Goal: Task Accomplishment & Management: Manage account settings

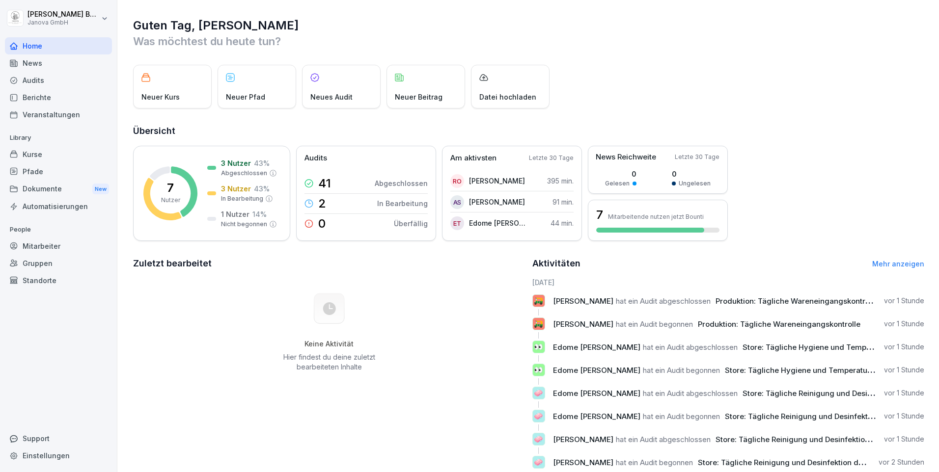
click at [49, 79] on div "Audits" at bounding box center [58, 80] width 107 height 17
click at [35, 66] on div "News" at bounding box center [58, 63] width 107 height 17
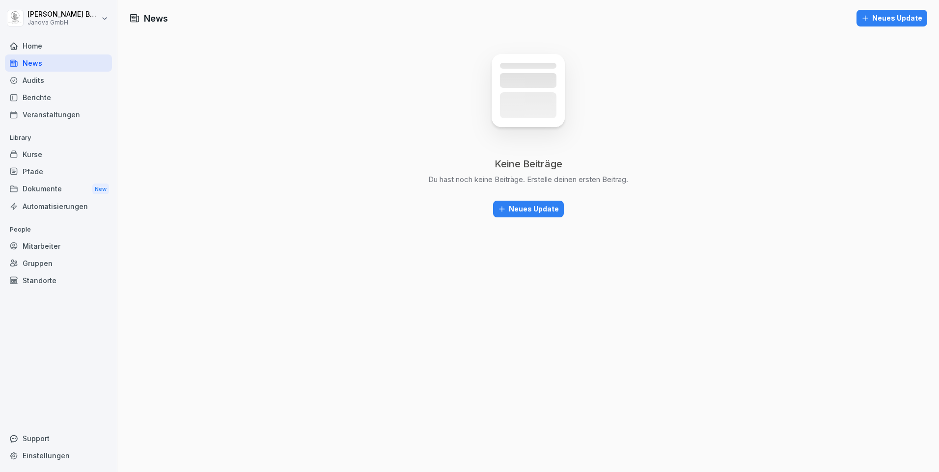
click at [52, 81] on div "Audits" at bounding box center [58, 80] width 107 height 17
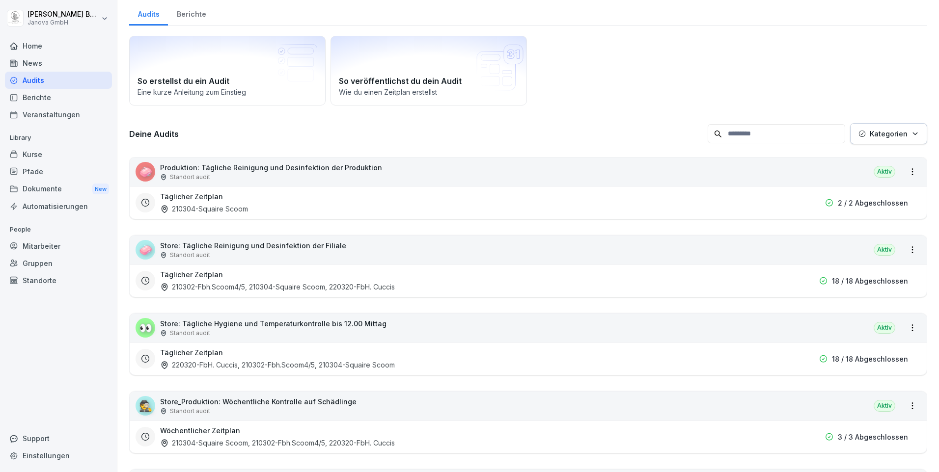
scroll to position [49, 0]
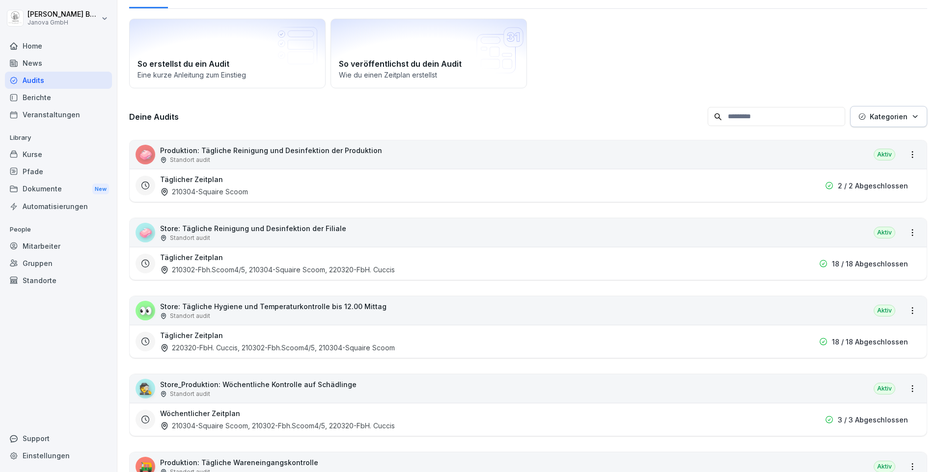
click at [43, 114] on div "Veranstaltungen" at bounding box center [58, 114] width 107 height 17
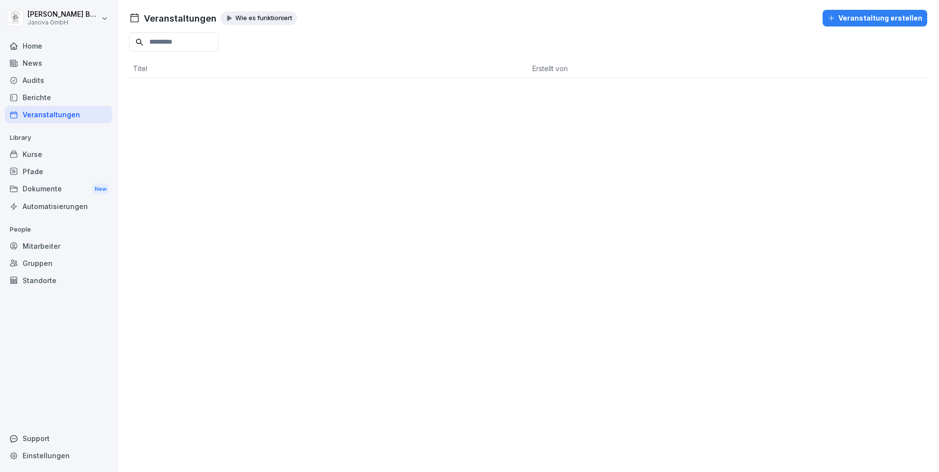
click at [34, 95] on div "Berichte" at bounding box center [58, 97] width 107 height 17
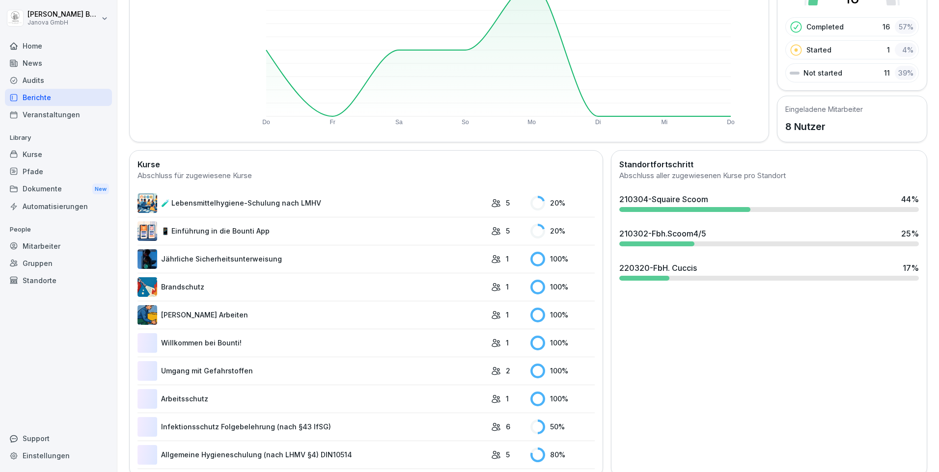
scroll to position [155, 0]
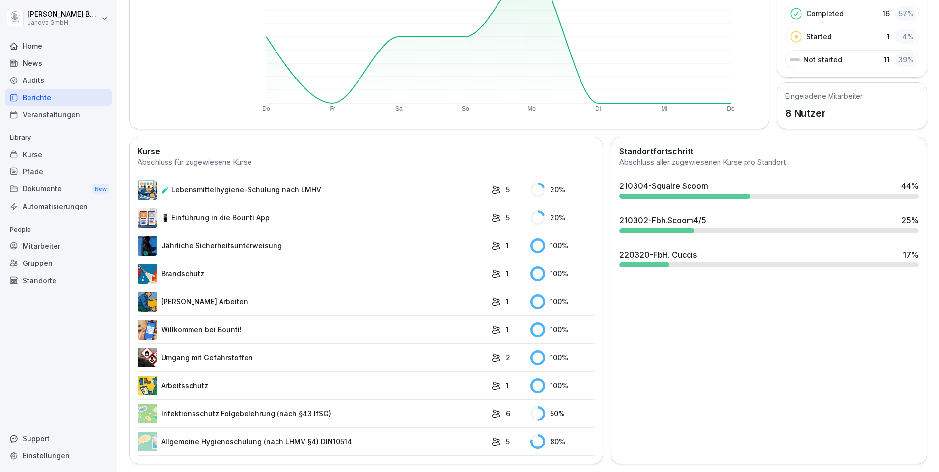
click at [195, 406] on link "Infektionsschutz Folgebelehrung (nach §43 IfSG)" at bounding box center [311, 414] width 349 height 20
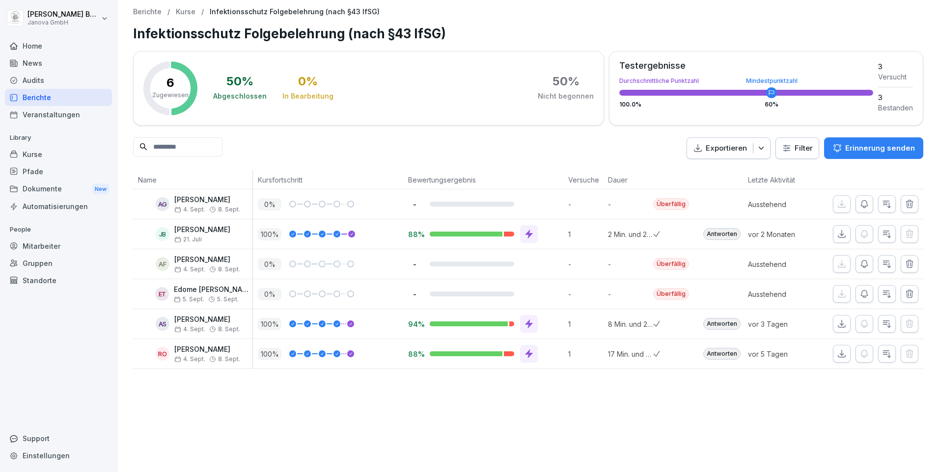
click at [859, 267] on icon "button" at bounding box center [864, 264] width 10 height 10
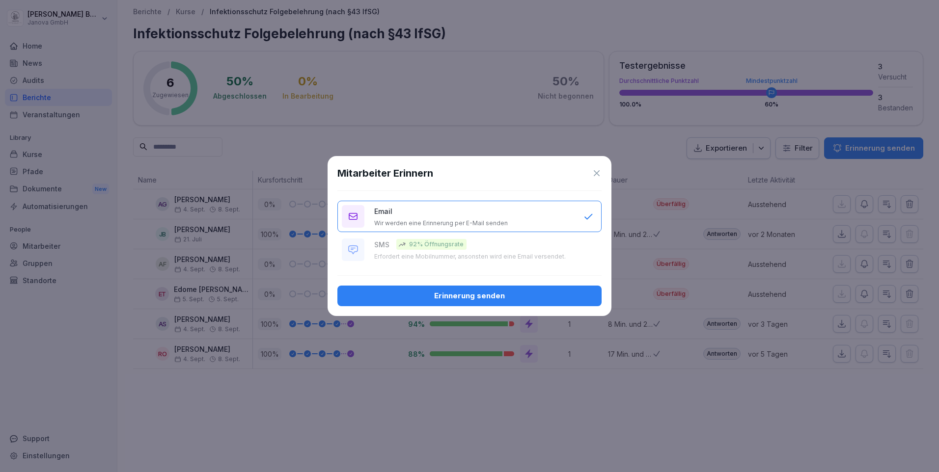
click at [523, 301] on div "Erinnerung senden" at bounding box center [469, 296] width 248 height 11
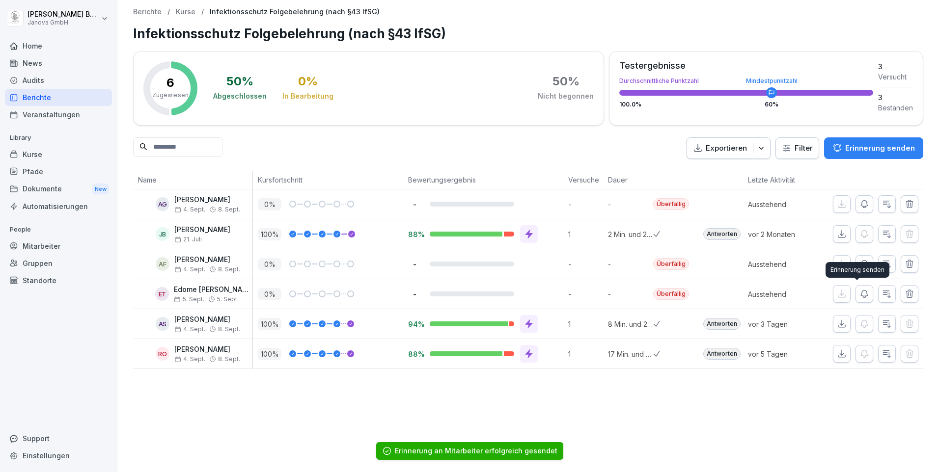
click at [859, 298] on icon "button" at bounding box center [864, 294] width 10 height 10
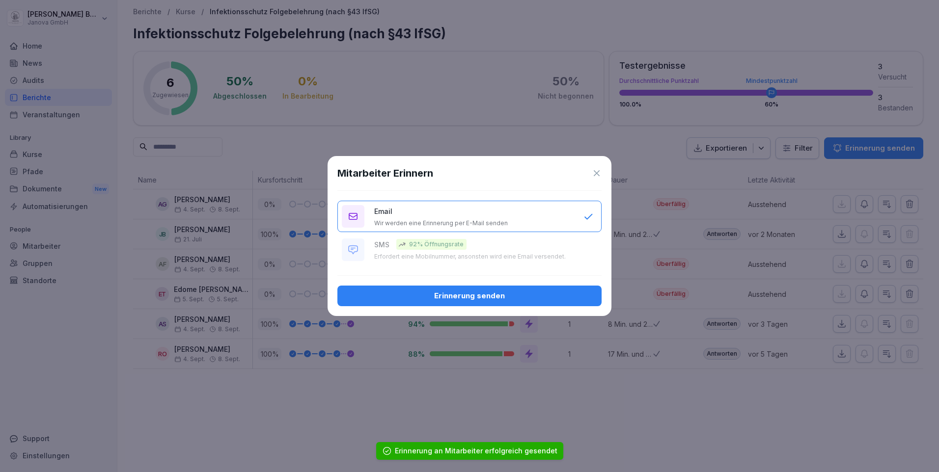
click at [482, 295] on div "Erinnerung senden" at bounding box center [469, 296] width 248 height 11
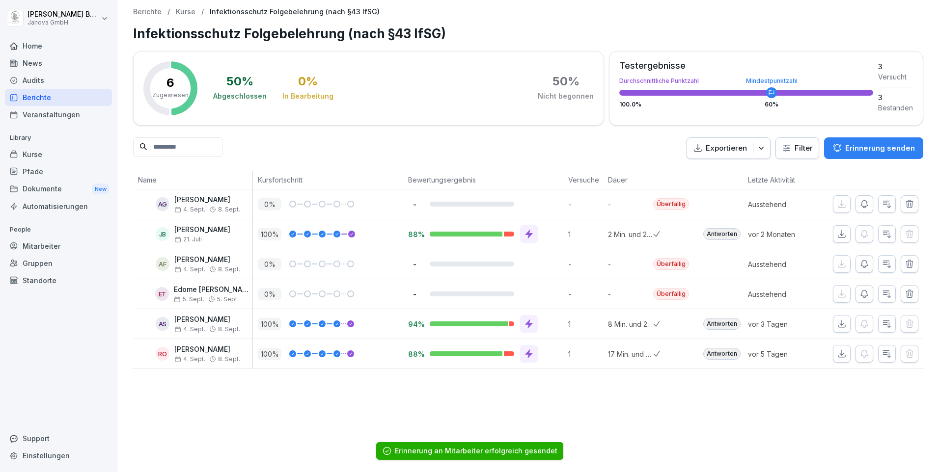
click at [31, 95] on div "Berichte" at bounding box center [58, 97] width 107 height 17
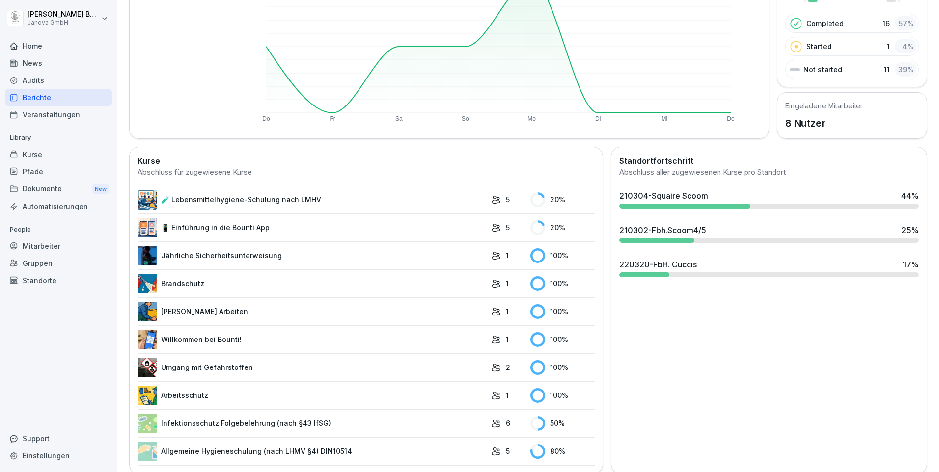
scroll to position [147, 0]
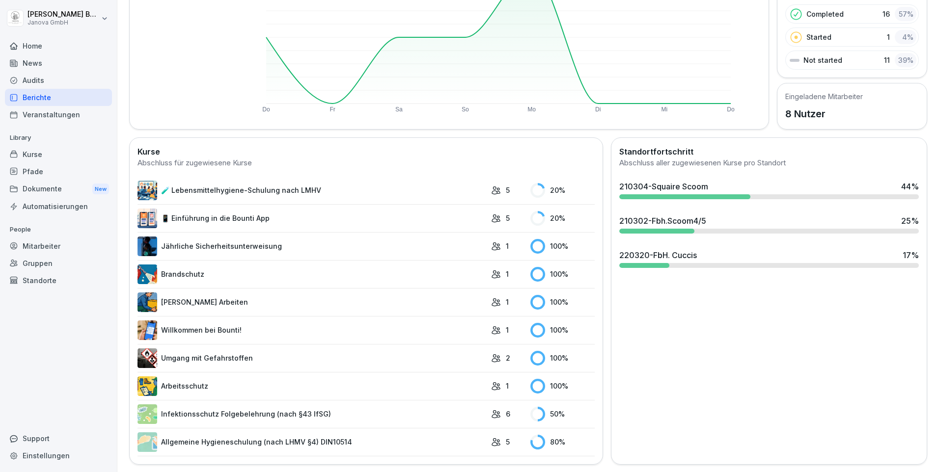
click at [247, 415] on link "Infektionsschutz Folgebelehrung (nach §43 IfSG)" at bounding box center [311, 415] width 349 height 20
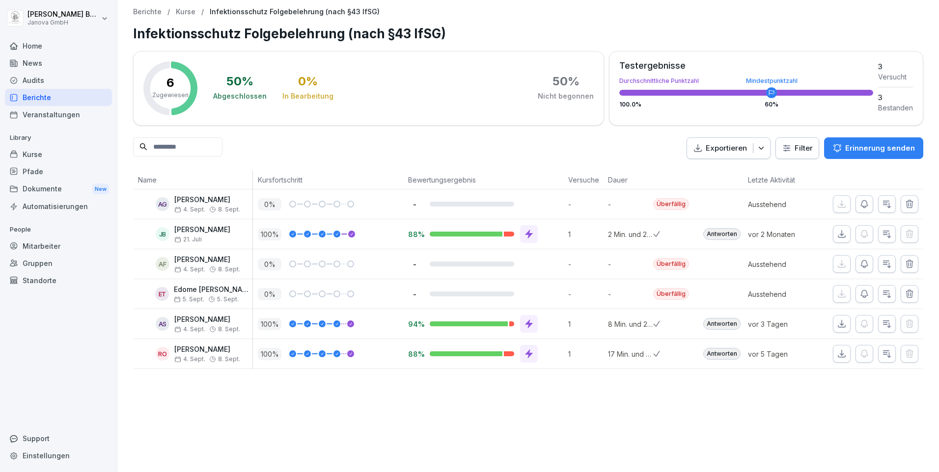
click at [716, 324] on div "Antworten" at bounding box center [721, 324] width 37 height 12
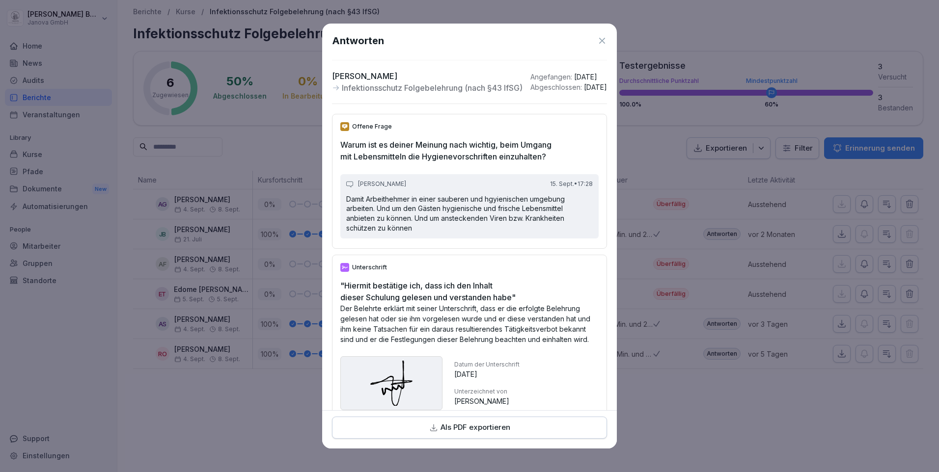
click at [497, 427] on p "Als PDF exportieren" at bounding box center [475, 427] width 70 height 11
click at [597, 39] on icon at bounding box center [602, 41] width 10 height 10
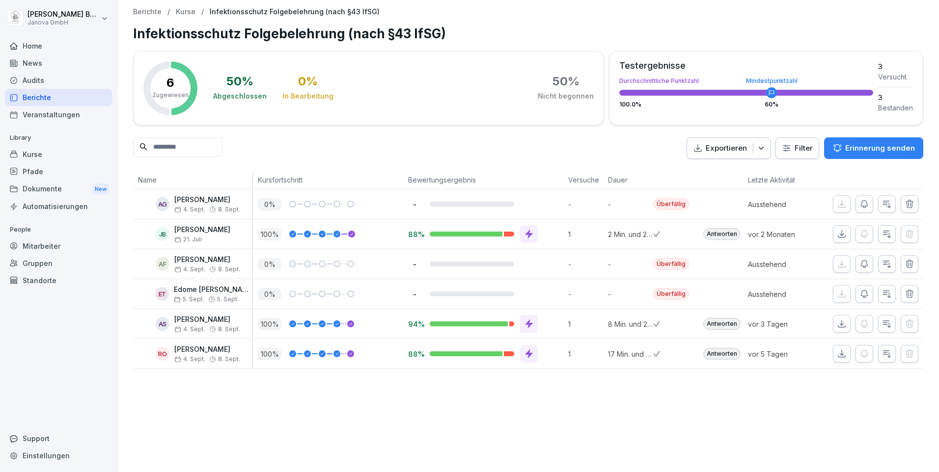
click at [48, 99] on div "Berichte" at bounding box center [58, 97] width 107 height 17
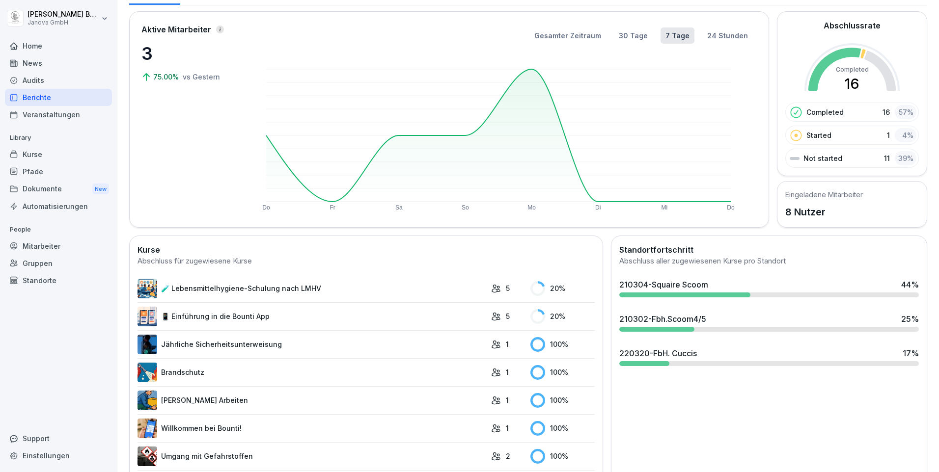
scroll to position [155, 0]
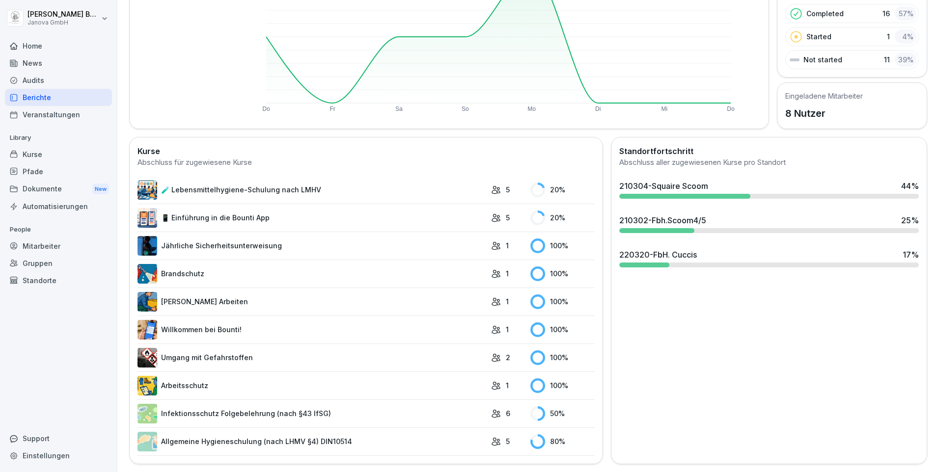
click at [212, 208] on link "📱 Einführung in die Bounti App" at bounding box center [311, 218] width 349 height 20
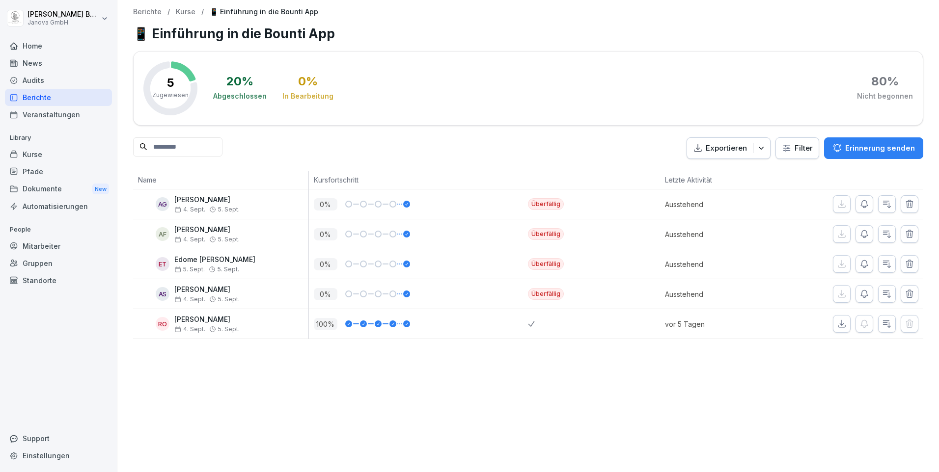
click at [861, 291] on icon "button" at bounding box center [864, 294] width 7 height 7
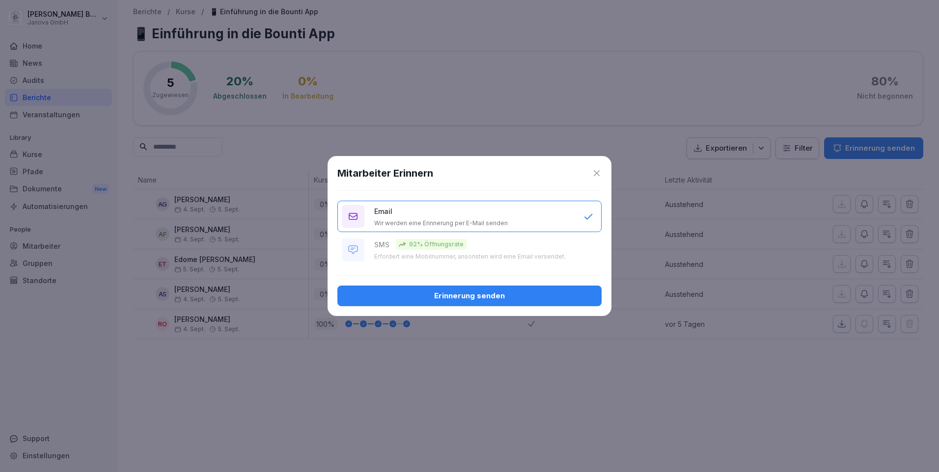
click at [489, 293] on div "Erinnerung senden" at bounding box center [469, 296] width 248 height 11
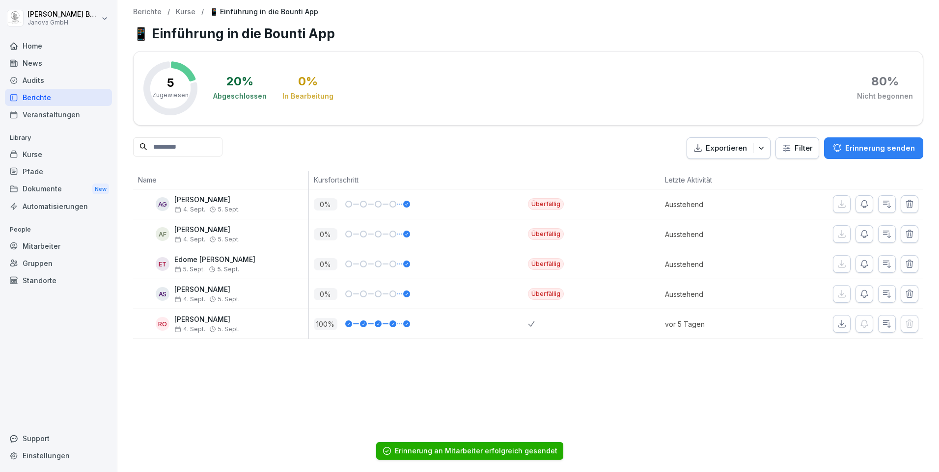
click at [37, 97] on div "Berichte" at bounding box center [58, 97] width 107 height 17
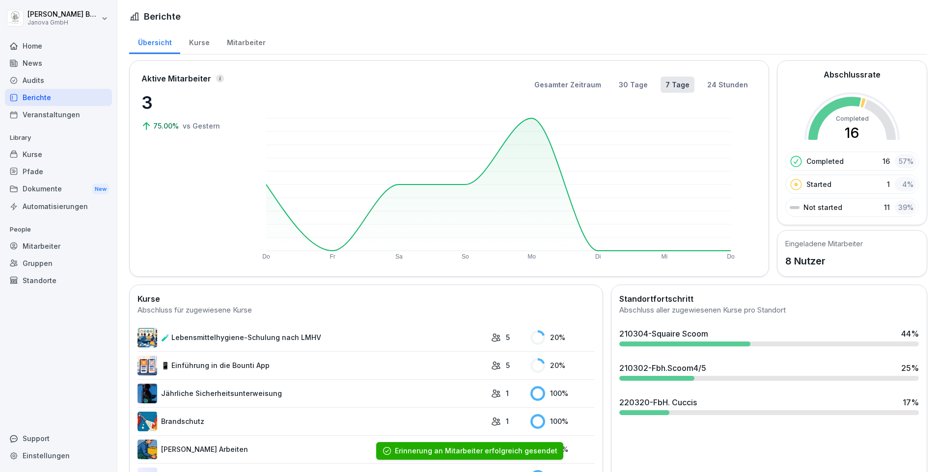
click at [262, 342] on link "🧪 Lebensmittelhygiene-Schulung nach LMHV" at bounding box center [311, 338] width 349 height 20
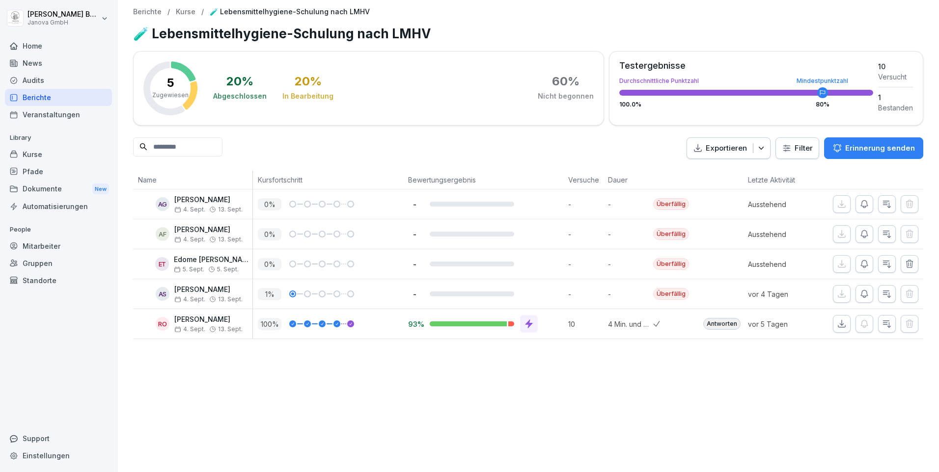
click at [859, 294] on icon "button" at bounding box center [864, 294] width 10 height 10
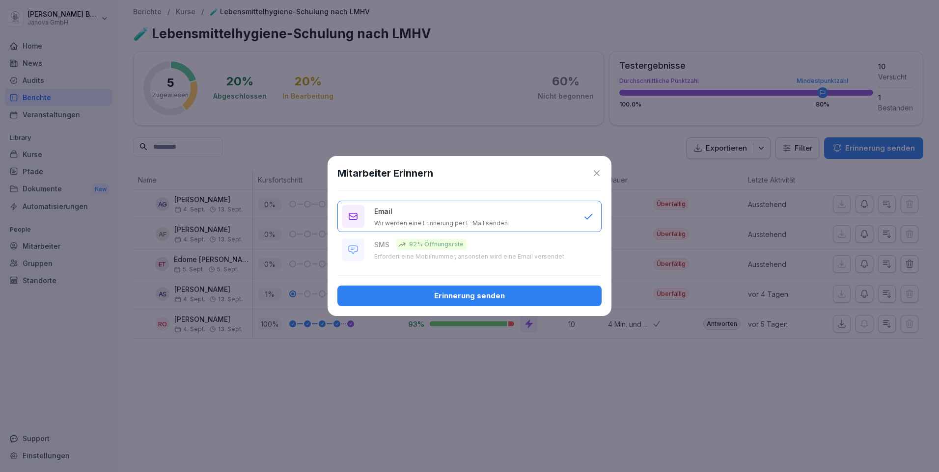
click at [499, 295] on div "Erinnerung senden" at bounding box center [469, 296] width 248 height 11
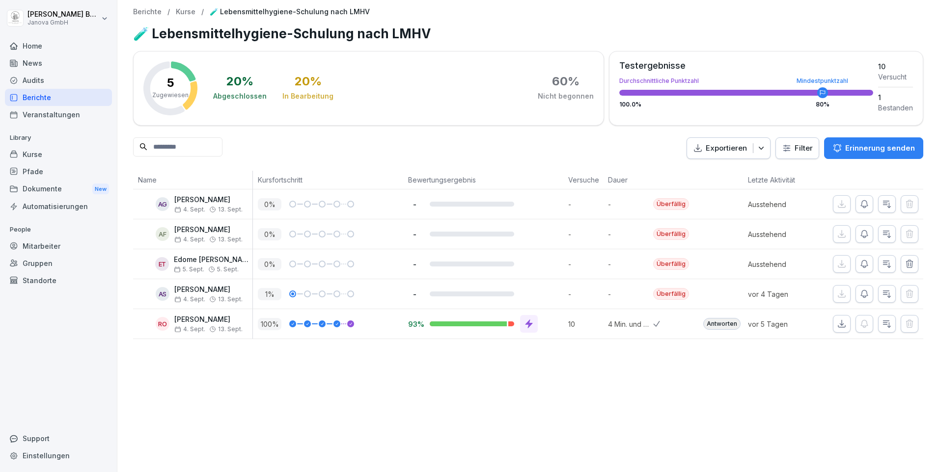
click at [37, 53] on div "Home" at bounding box center [58, 45] width 107 height 17
